Goal: Task Accomplishment & Management: Manage account settings

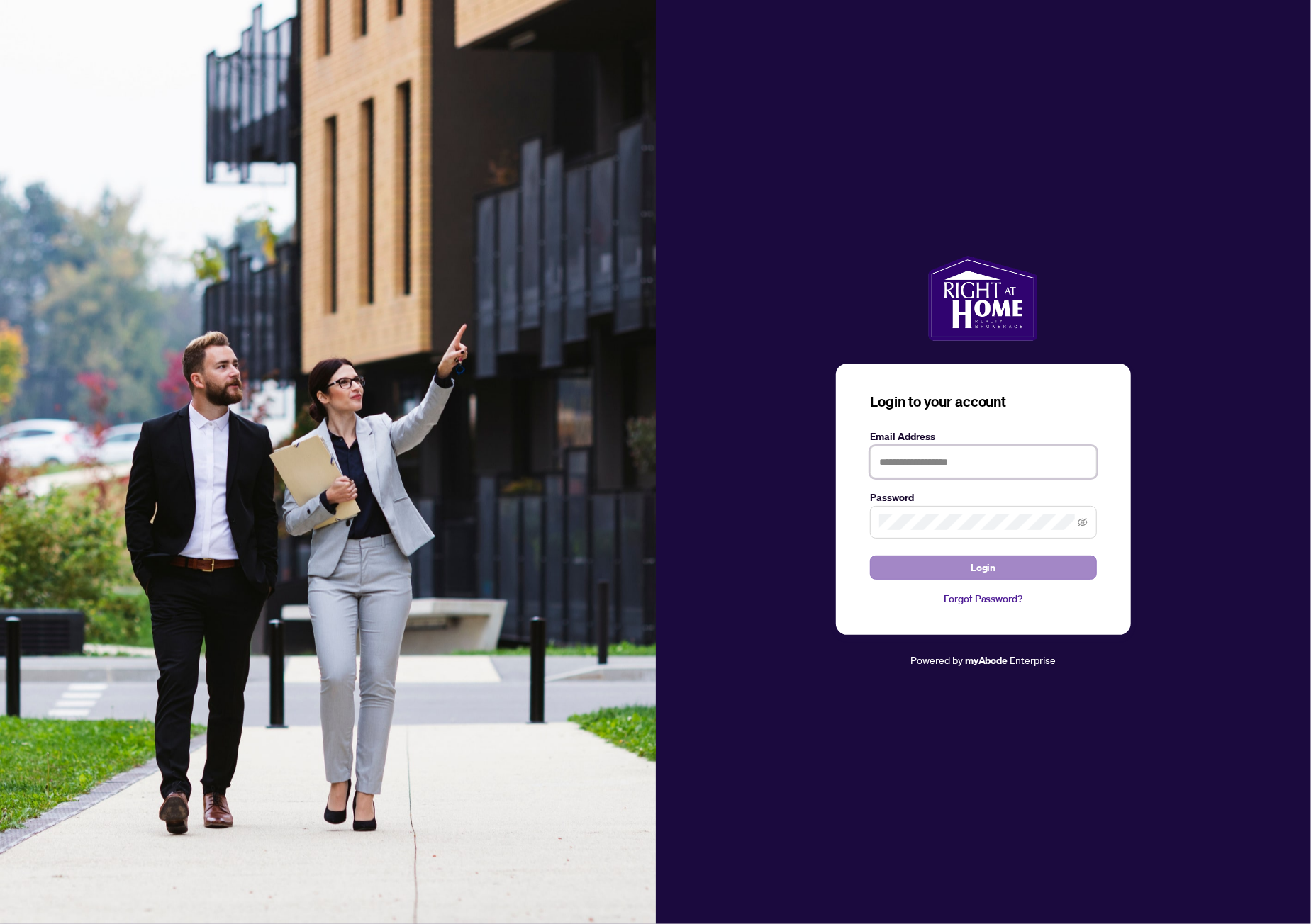
type input "**********"
click at [993, 566] on span "Login" at bounding box center [983, 568] width 26 height 23
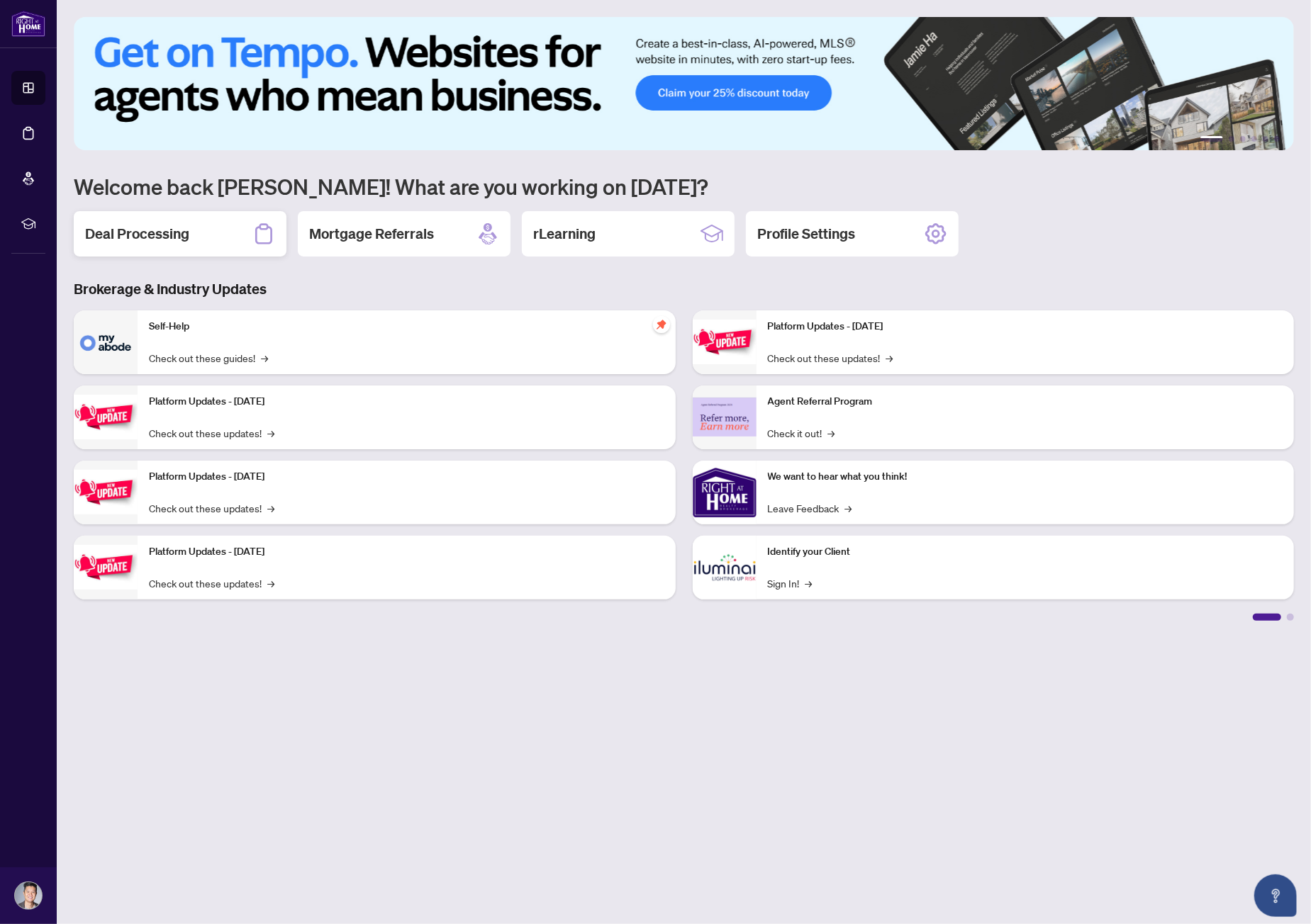
click at [168, 230] on h2 "Deal Processing" at bounding box center [136, 234] width 105 height 20
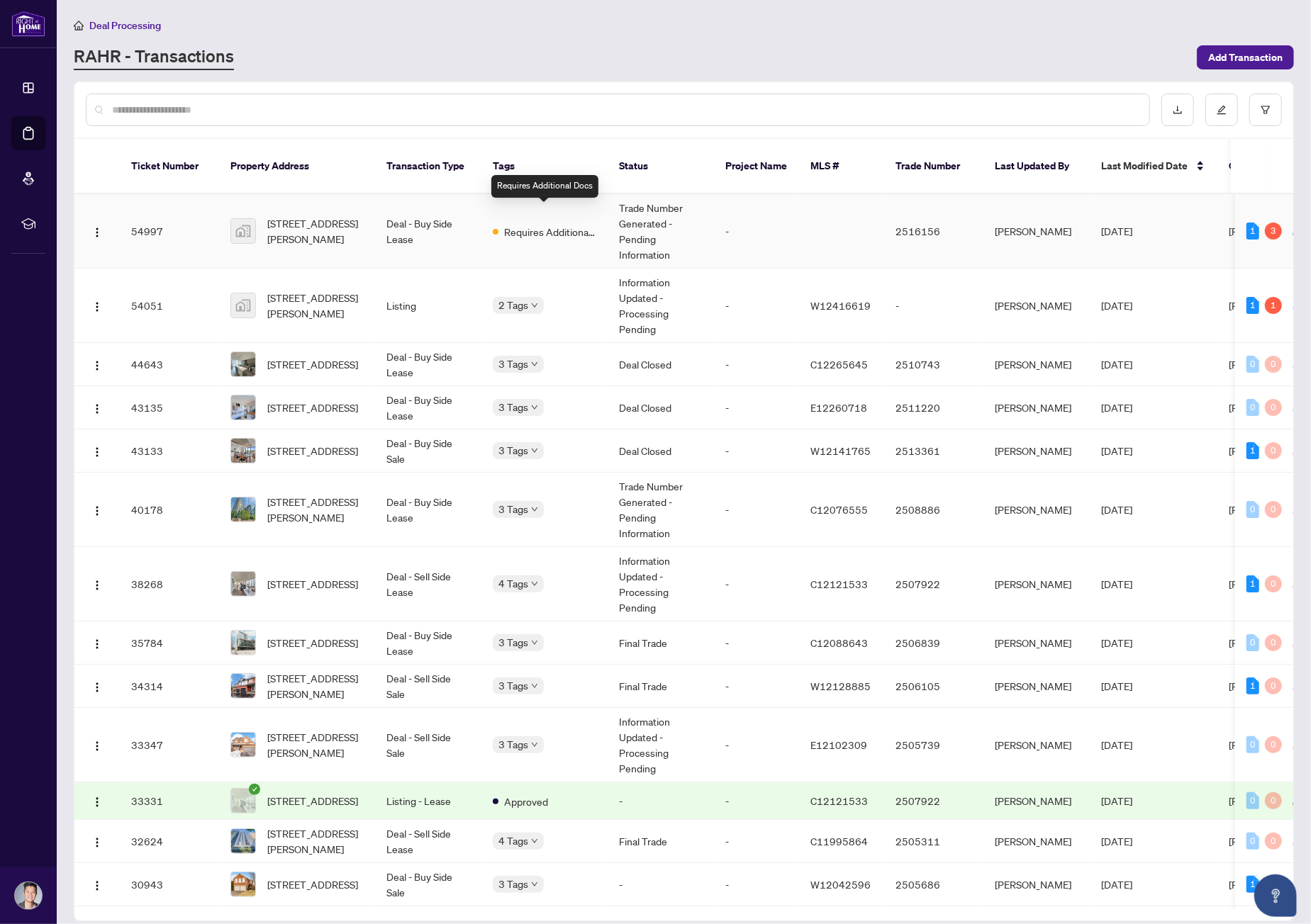
click at [542, 224] on span "Requires Additional Docs" at bounding box center [550, 232] width 92 height 16
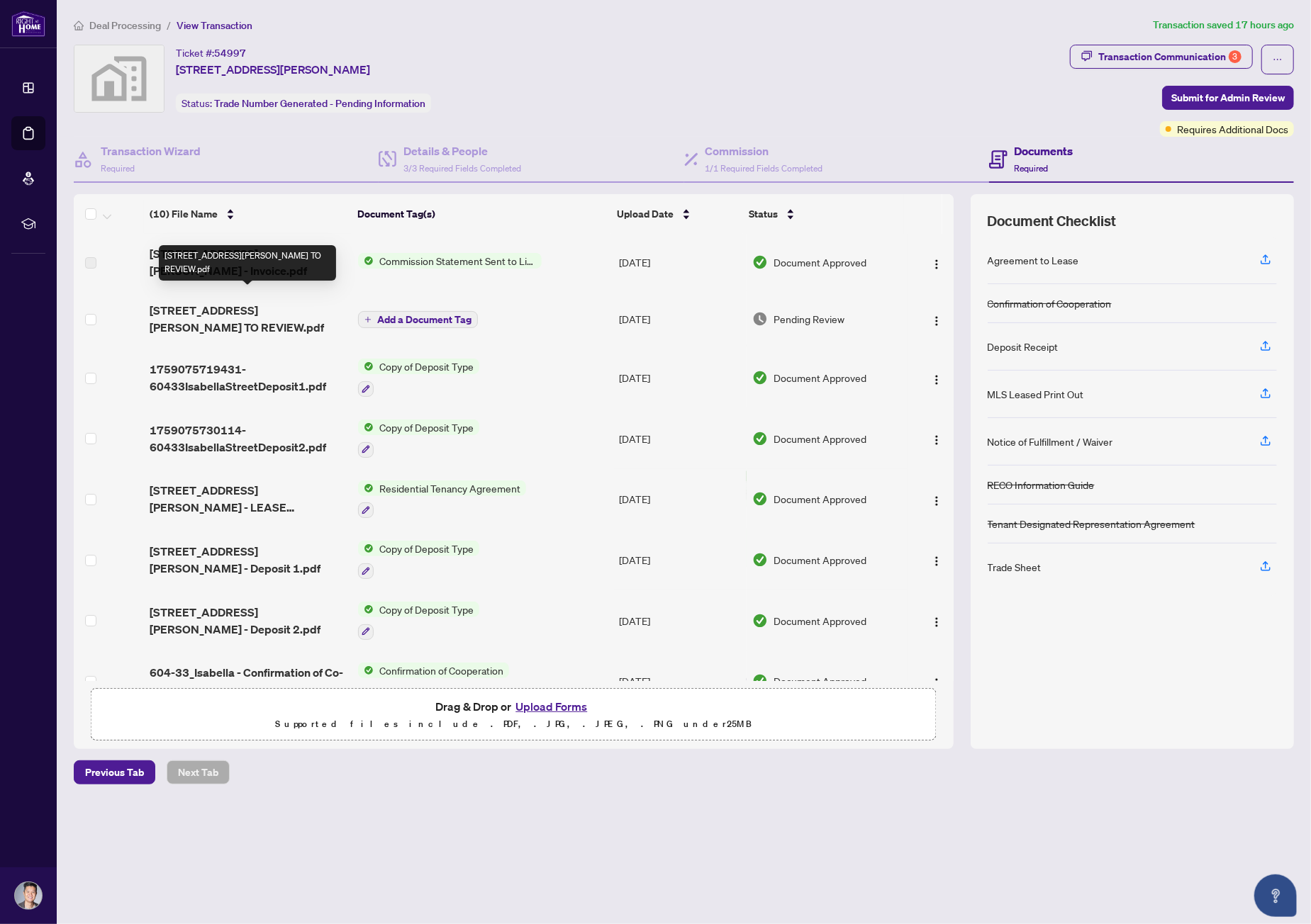
click at [281, 302] on span "[STREET_ADDRESS][PERSON_NAME] TO REVIEW.pdf" at bounding box center [248, 319] width 197 height 34
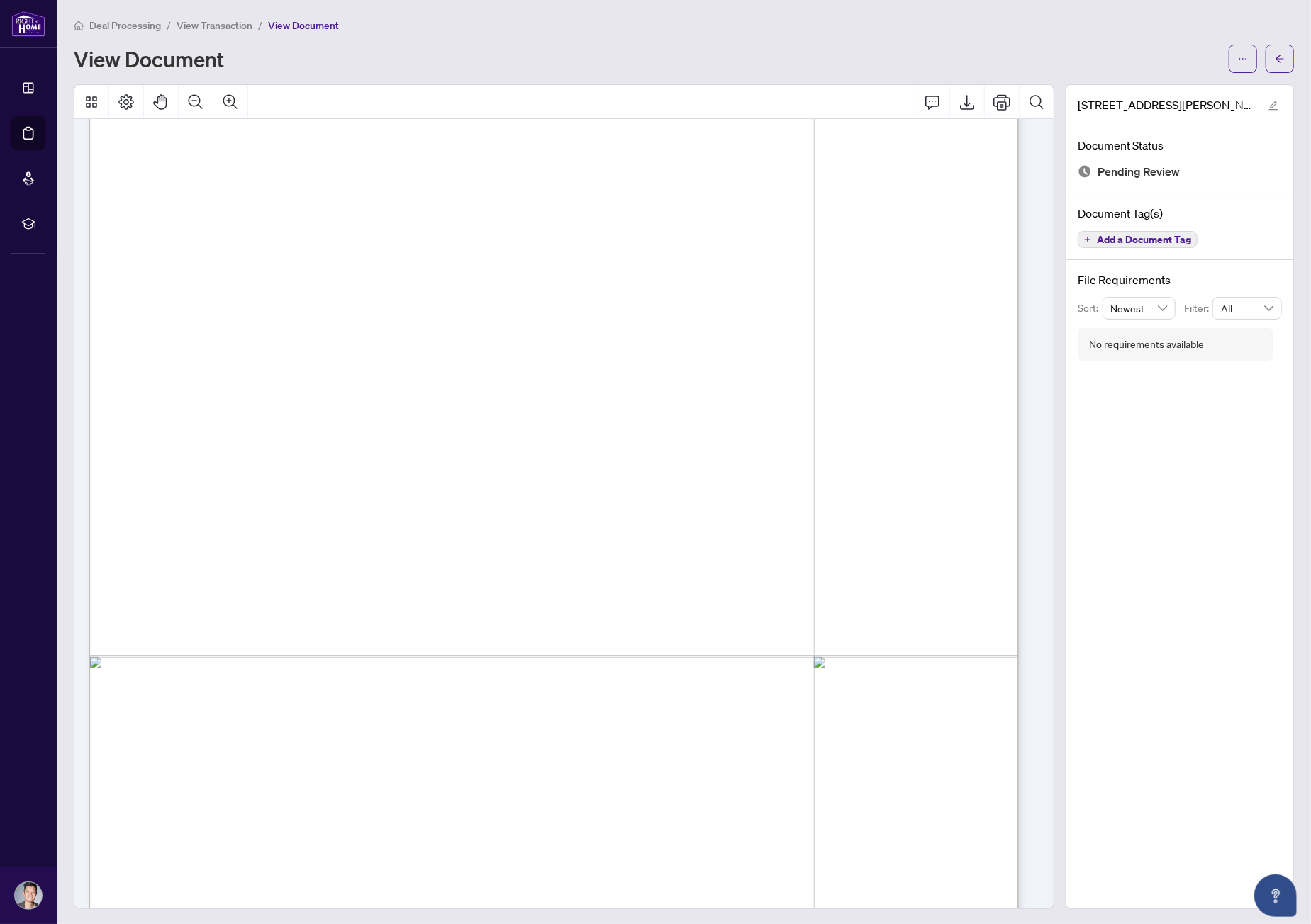
scroll to position [212, 0]
click at [959, 99] on icon "Export" at bounding box center [966, 102] width 14 height 15
click at [1274, 55] on icon "arrow-left" at bounding box center [1279, 59] width 10 height 10
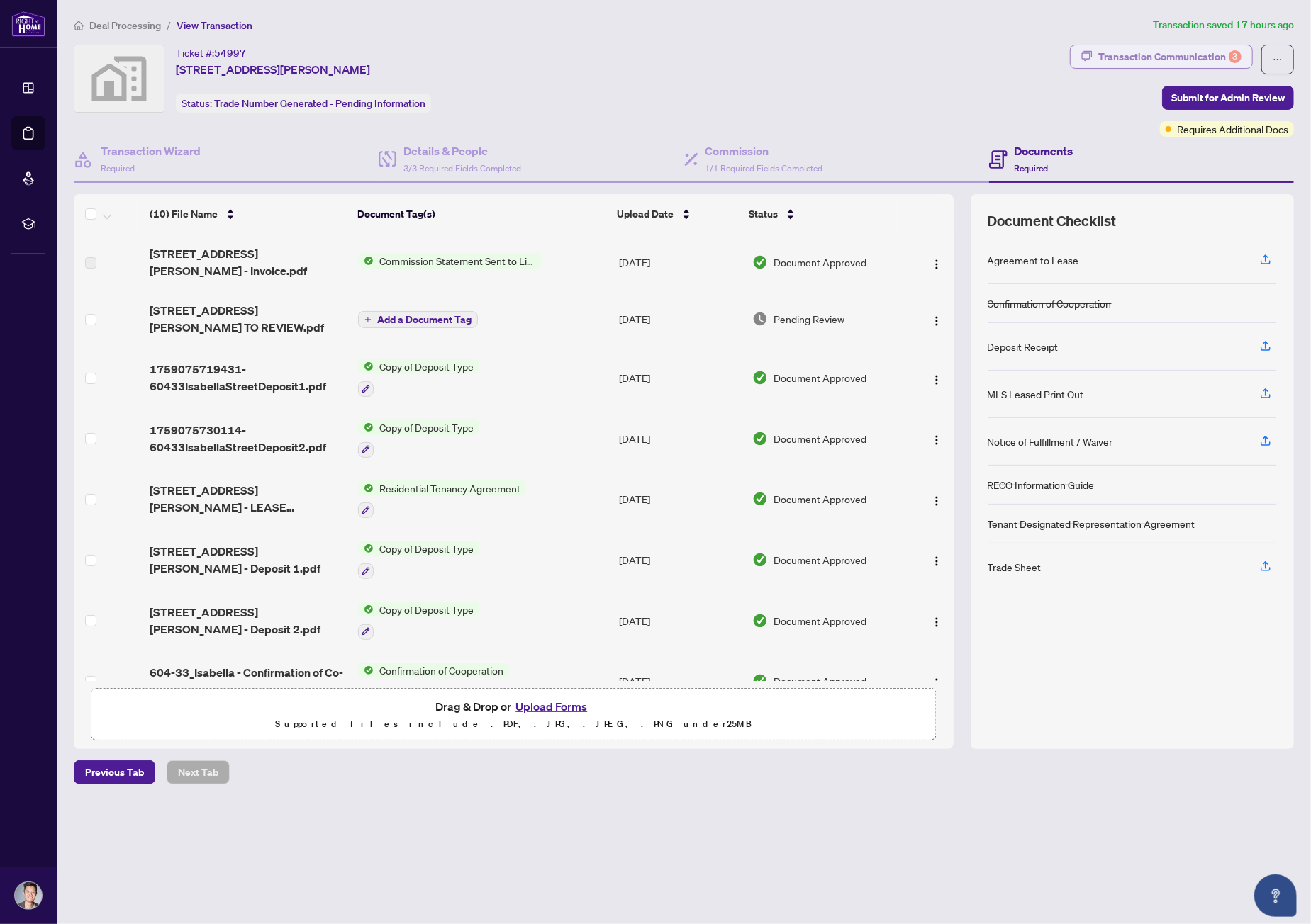
click at [1200, 49] on div "Transaction Communication 3" at bounding box center [1170, 57] width 143 height 23
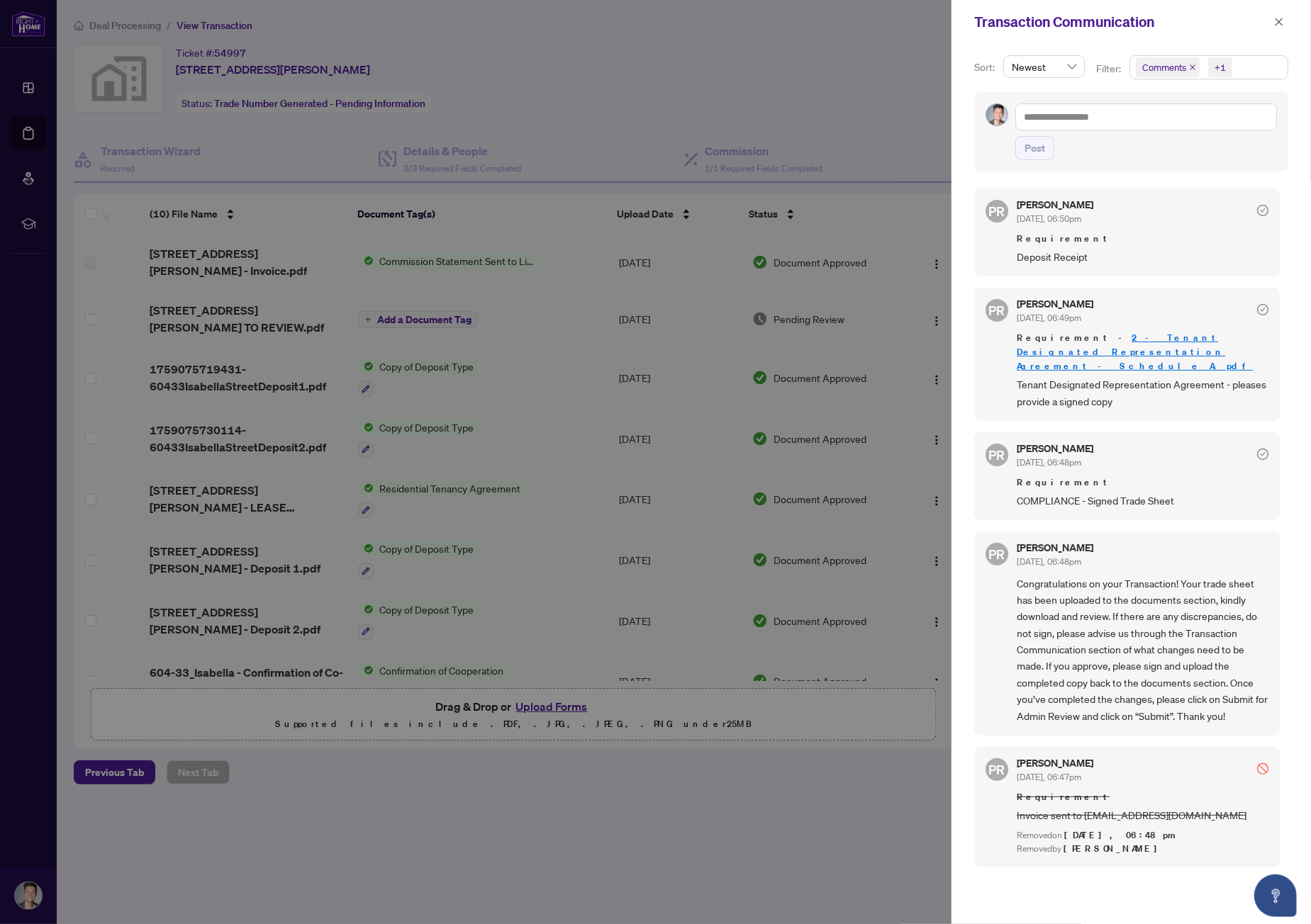
click at [551, 694] on div at bounding box center [656, 462] width 1311 height 924
click at [552, 705] on div at bounding box center [656, 462] width 1311 height 924
click at [1279, 21] on icon "close" at bounding box center [1279, 22] width 10 height 10
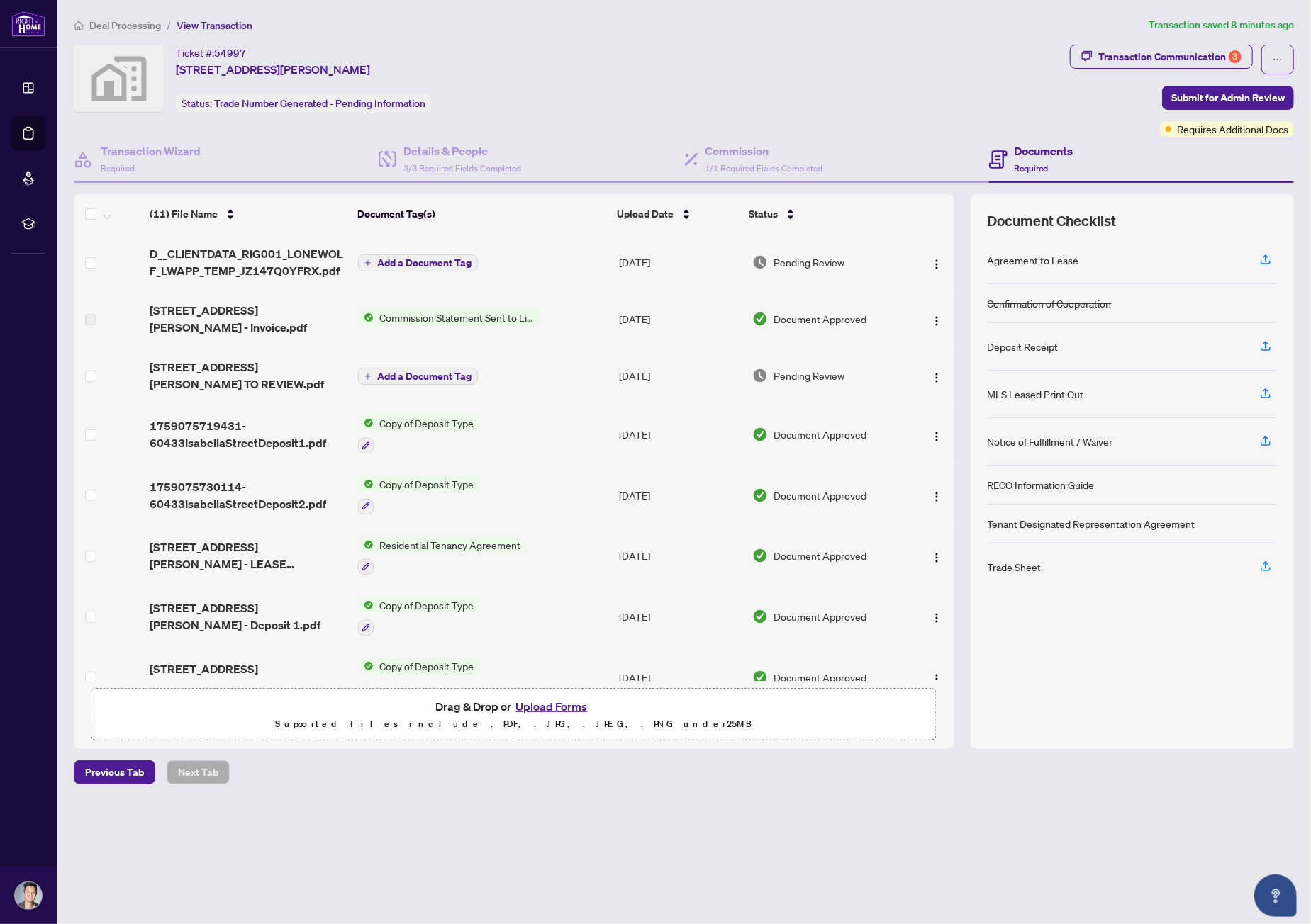
click at [394, 263] on span "Add a Document Tag" at bounding box center [424, 263] width 95 height 10
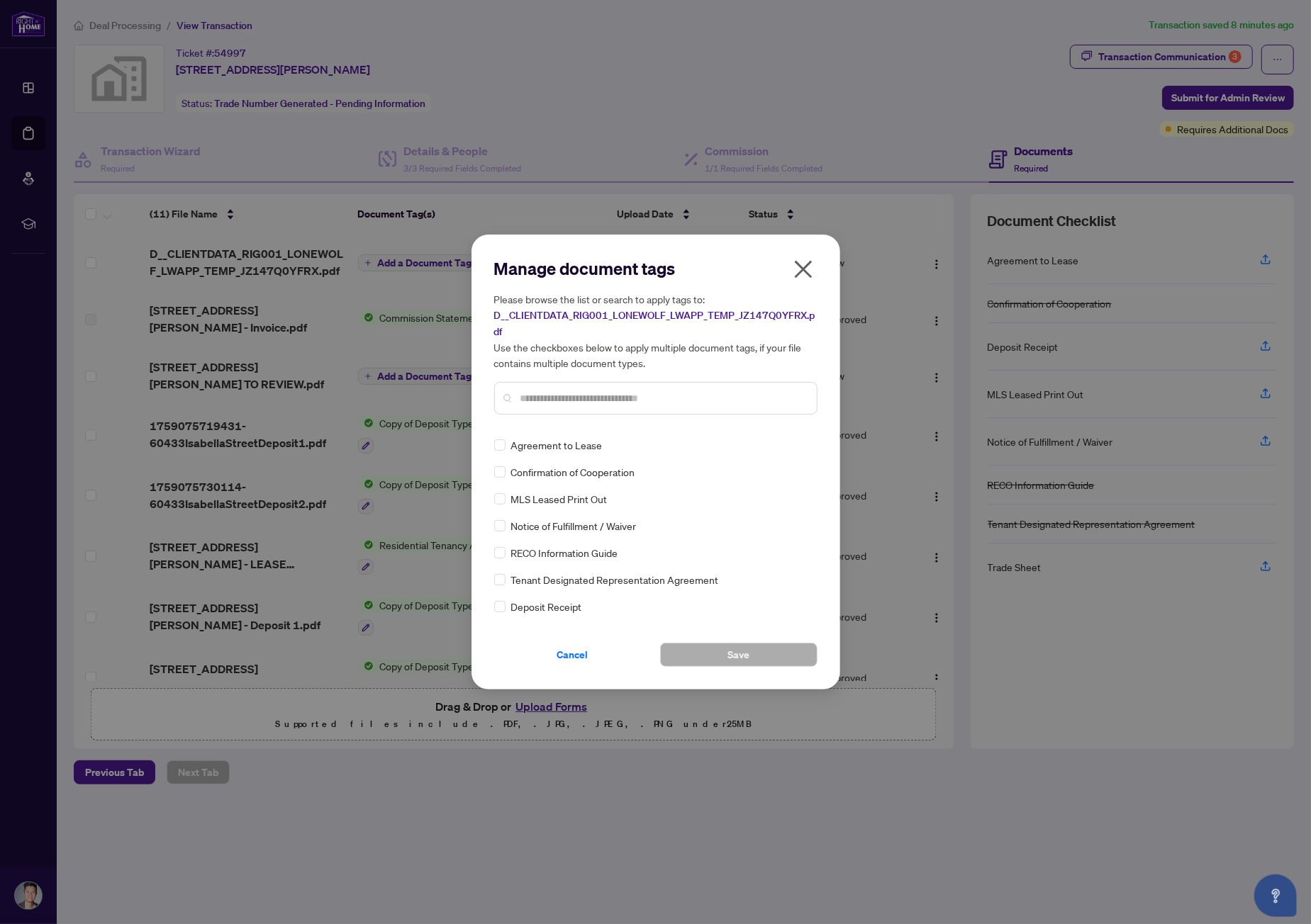
click at [685, 401] on input "text" at bounding box center [662, 398] width 285 height 16
type input "*****"
click at [745, 652] on span "Save" at bounding box center [738, 654] width 22 height 23
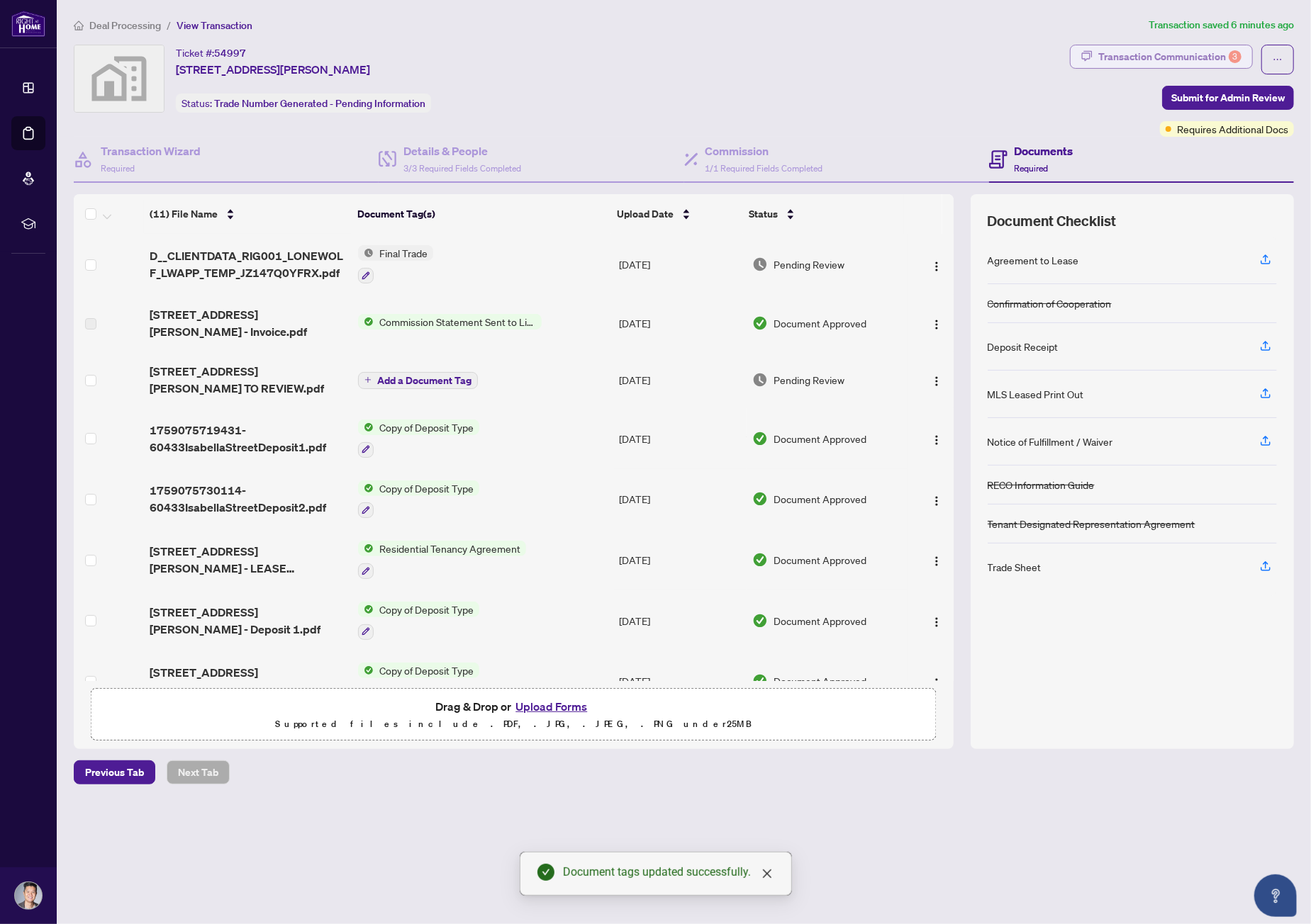
click at [1193, 49] on div "Transaction Communication 3" at bounding box center [1170, 57] width 143 height 23
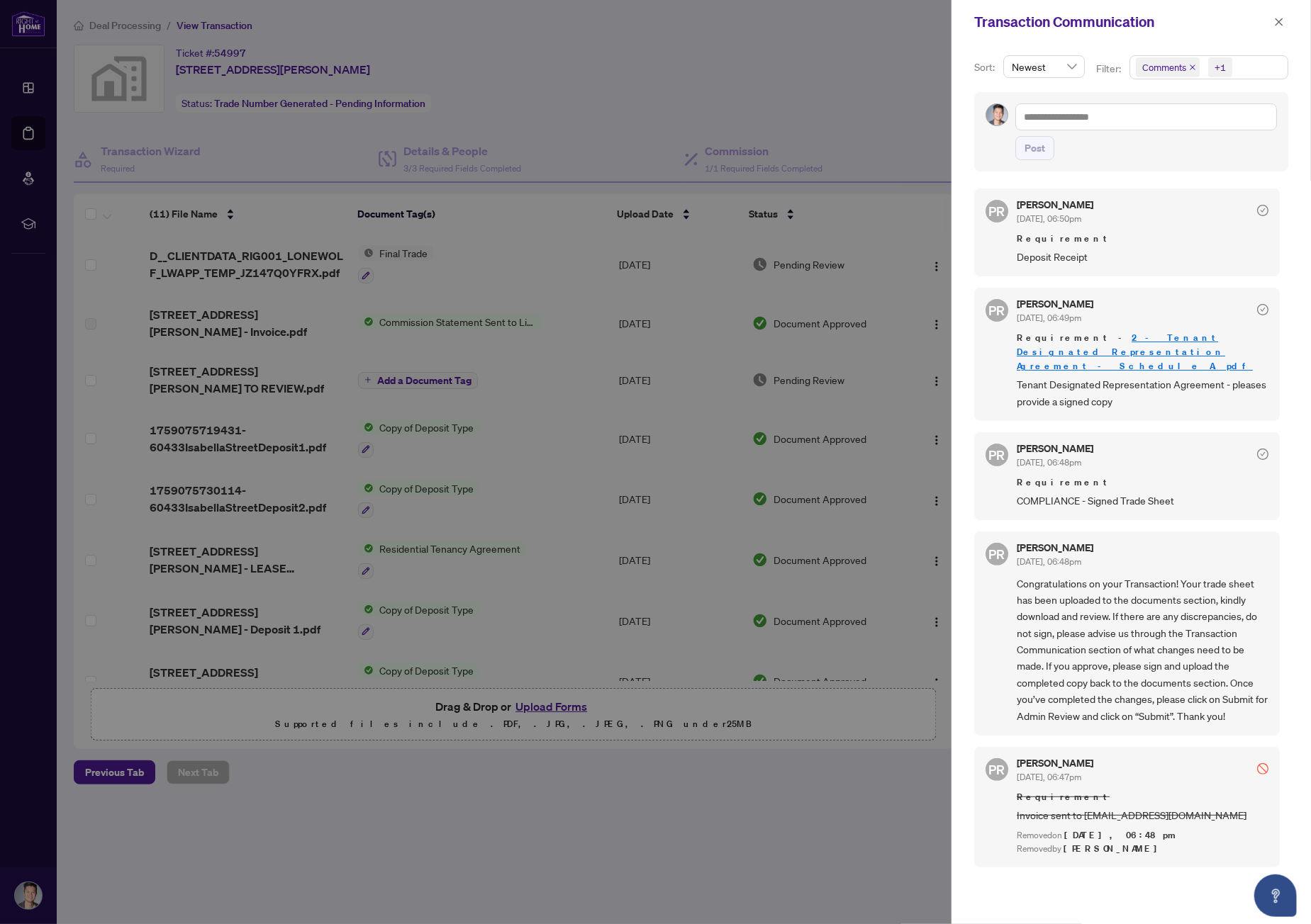
click at [392, 605] on div at bounding box center [656, 462] width 1311 height 924
click at [396, 594] on div at bounding box center [656, 462] width 1311 height 924
